Goal: Use online tool/utility: Utilize a website feature to perform a specific function

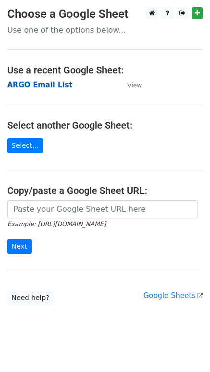
click at [39, 84] on strong "ARGO Email List" at bounding box center [39, 85] width 65 height 9
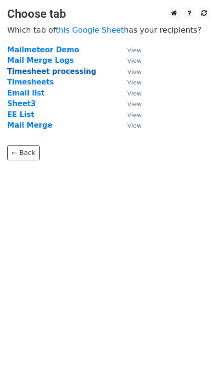
click at [45, 74] on strong "Timesheet processing" at bounding box center [51, 71] width 89 height 9
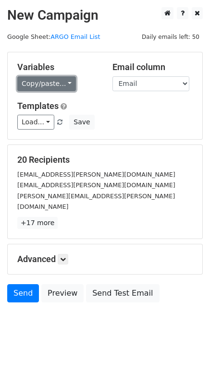
click at [67, 83] on link "Copy/paste..." at bounding box center [46, 83] width 59 height 15
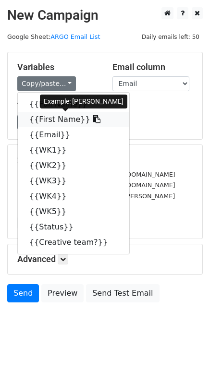
click at [56, 118] on link "{{First Name}}" at bounding box center [73, 119] width 111 height 15
